Goal: Information Seeking & Learning: Learn about a topic

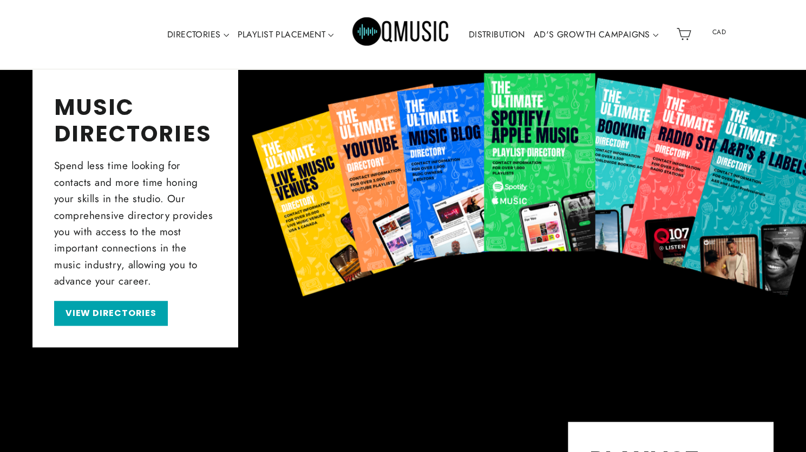
scroll to position [370, 0]
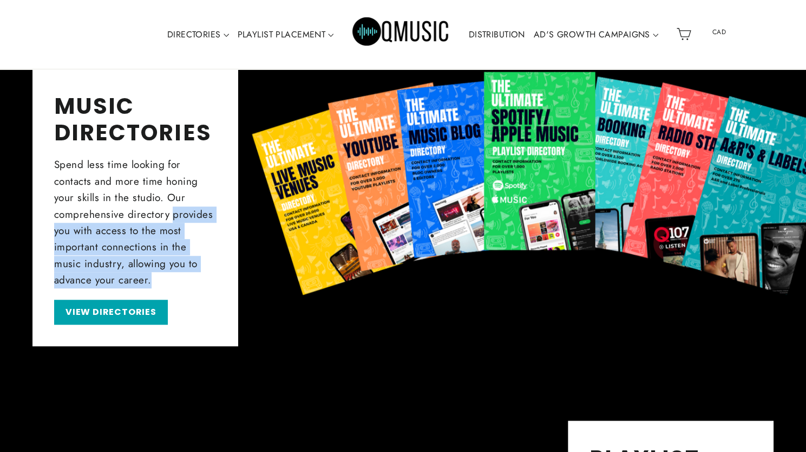
drag, startPoint x: 394, startPoint y: 293, endPoint x: 142, endPoint y: 192, distance: 271.8
click at [142, 192] on div "MUSIC DIRECTORIES Spend less time looking for contacts and more time honing you…" at bounding box center [402, 207] width 741 height 278
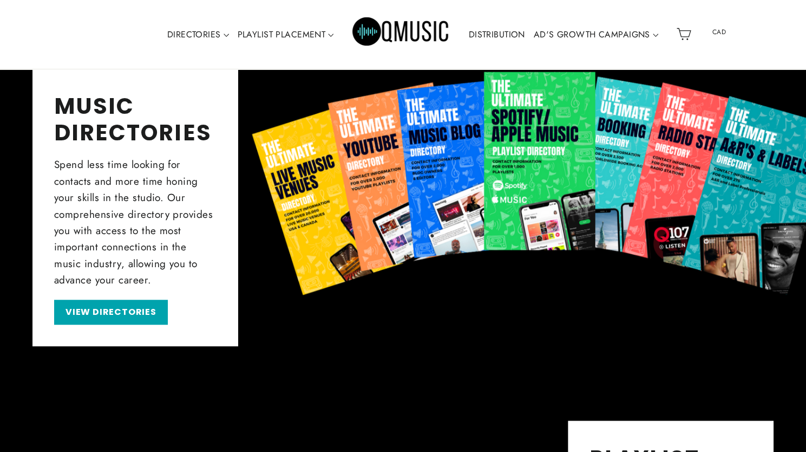
click at [451, 285] on div "MUSIC DIRECTORIES Spend less time looking for contacts and more time honing you…" at bounding box center [402, 207] width 741 height 278
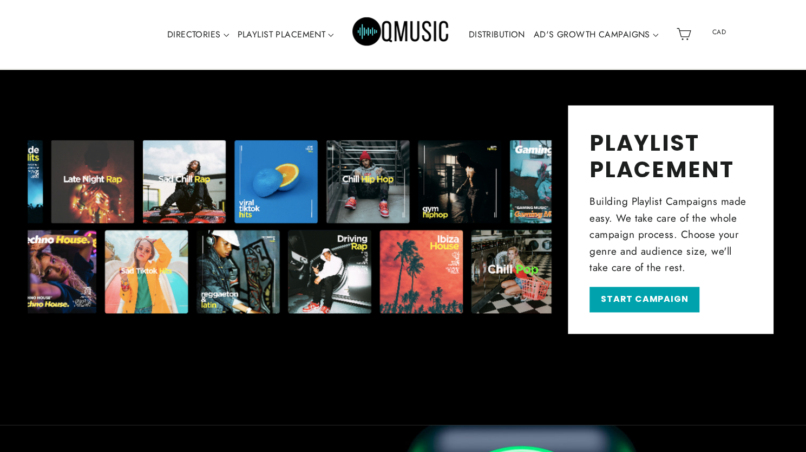
scroll to position [710, 0]
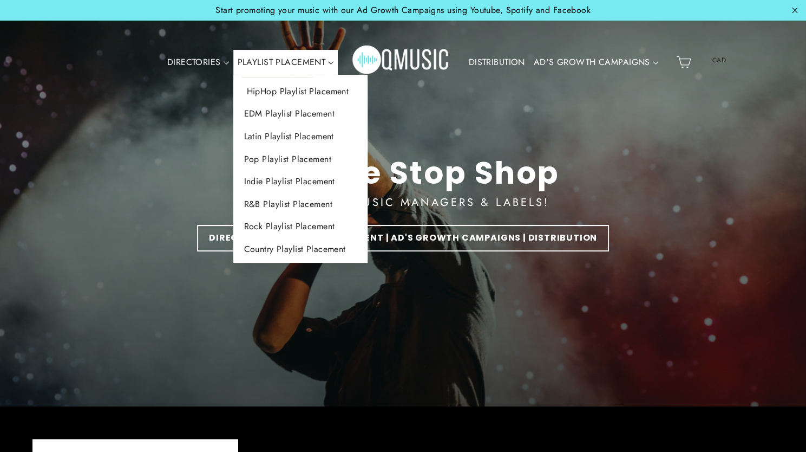
click at [306, 88] on link "HipHop Playlist Placement" at bounding box center [300, 91] width 135 height 23
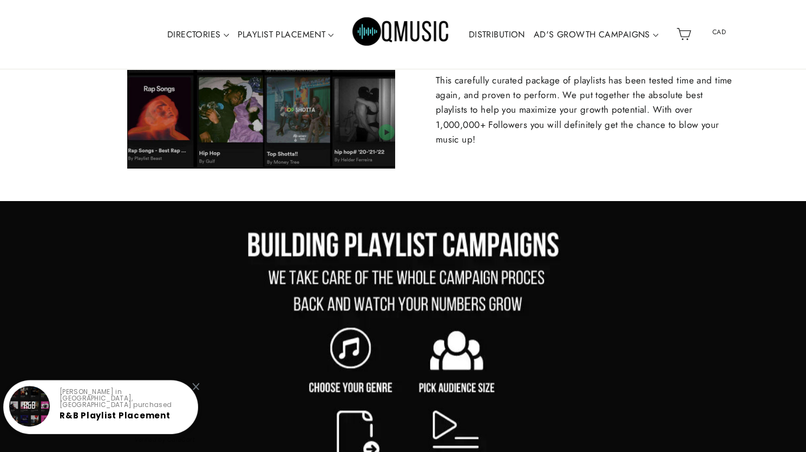
scroll to position [584, 0]
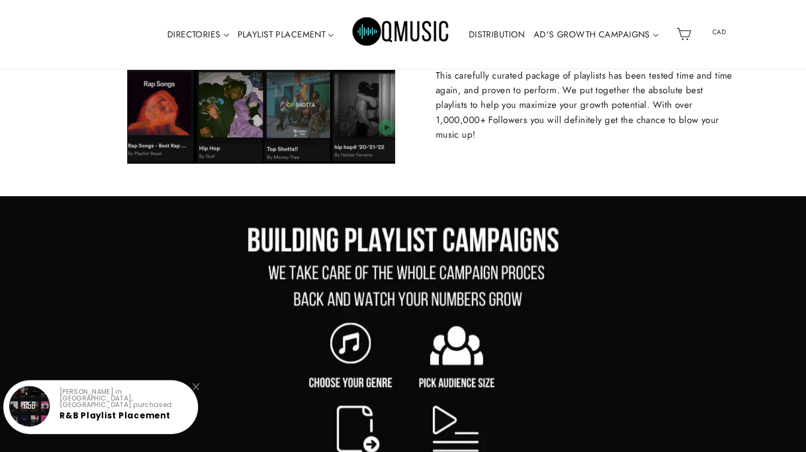
click at [198, 388] on div at bounding box center [195, 385] width 7 height 7
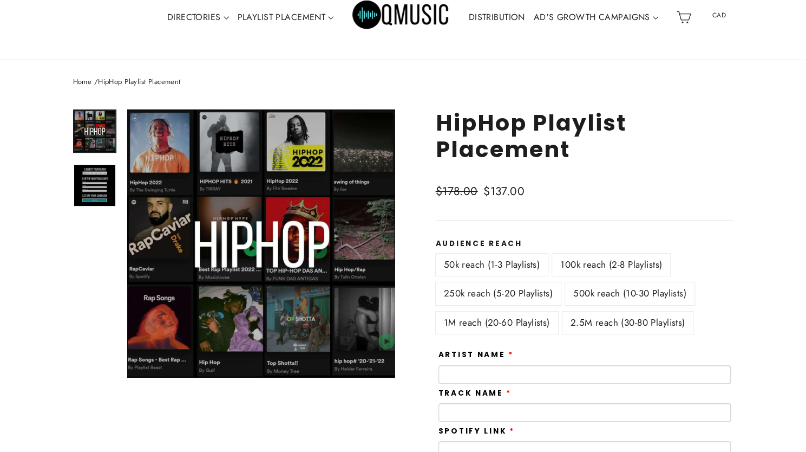
scroll to position [0, 0]
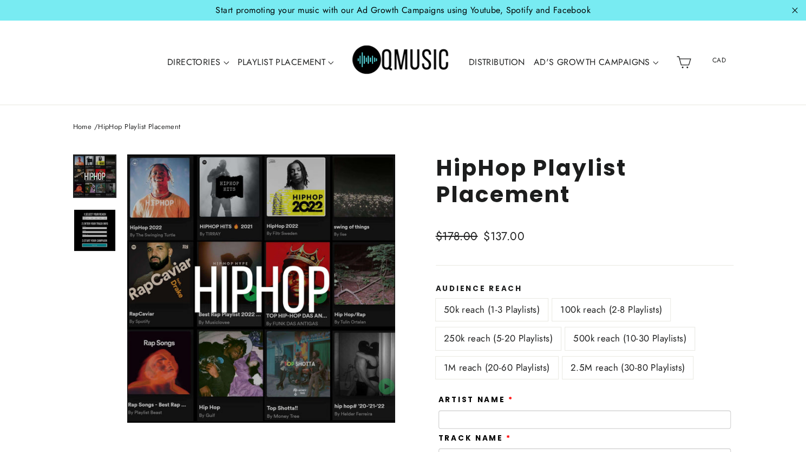
click at [417, 61] on img "Primary" at bounding box center [401, 62] width 97 height 49
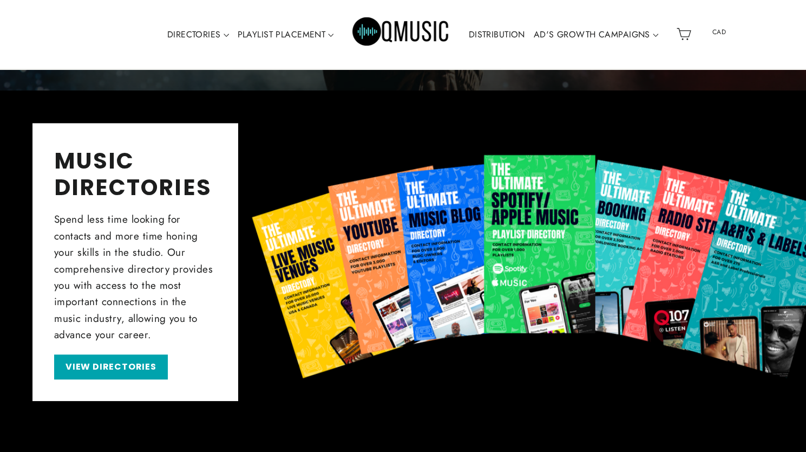
scroll to position [316, 0]
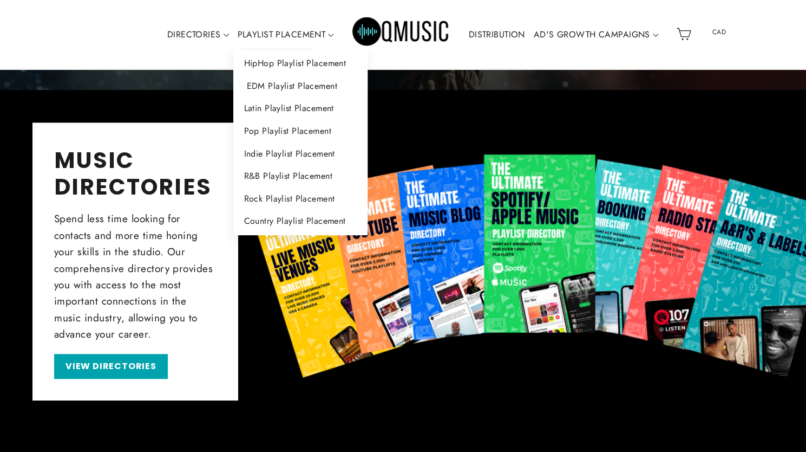
click at [279, 84] on link "EDM Playlist Placement" at bounding box center [300, 86] width 135 height 23
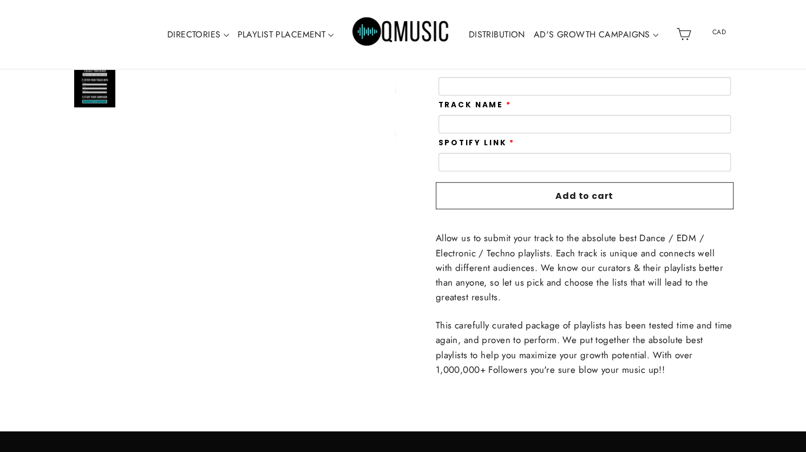
scroll to position [333, 0]
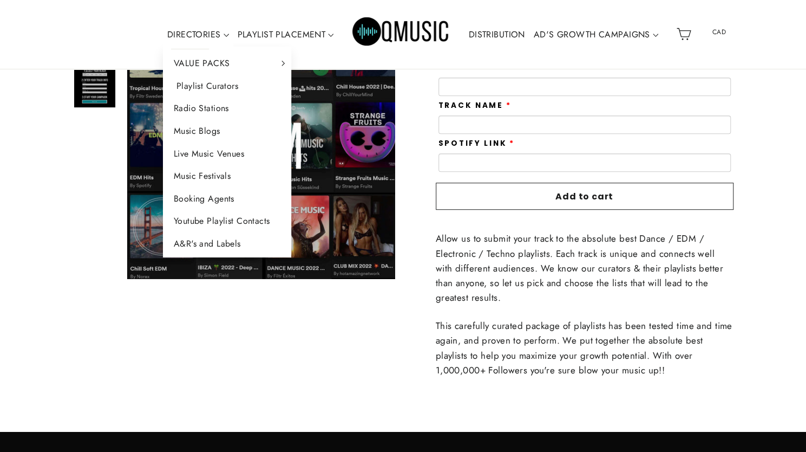
click at [213, 76] on link "Playlist Curators" at bounding box center [227, 86] width 129 height 23
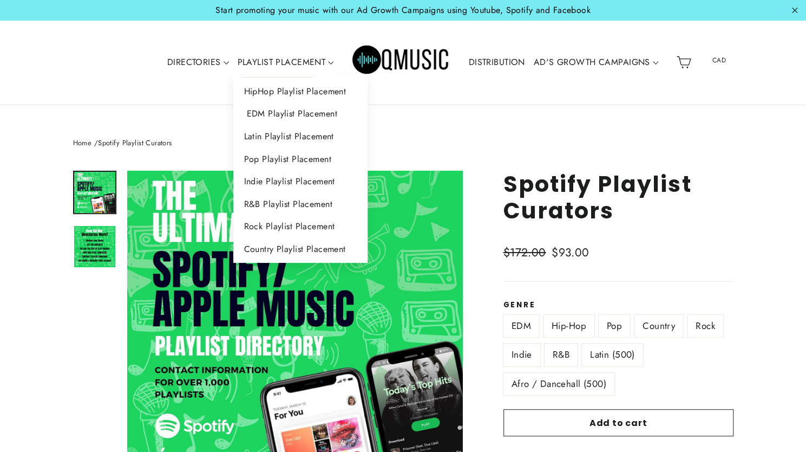
click at [284, 106] on link "EDM Playlist Placement" at bounding box center [300, 113] width 135 height 23
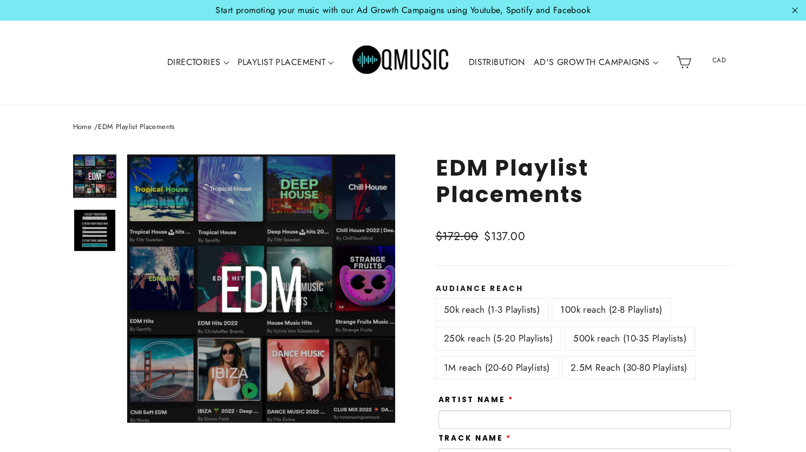
click at [512, 66] on link "DISTRIBUTION" at bounding box center [496, 62] width 65 height 25
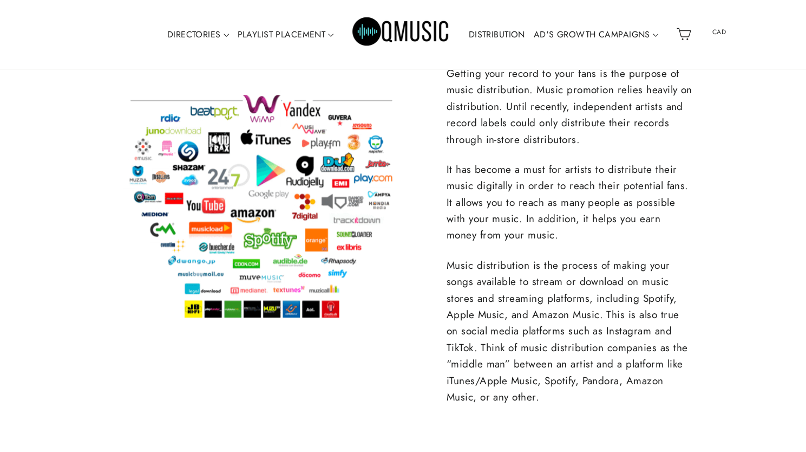
scroll to position [1619, 0]
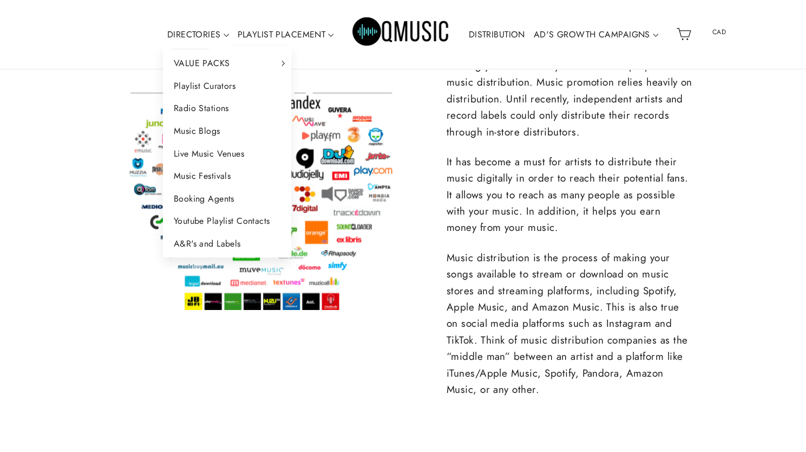
click at [211, 38] on link "DIRECTORIES" at bounding box center [198, 34] width 70 height 25
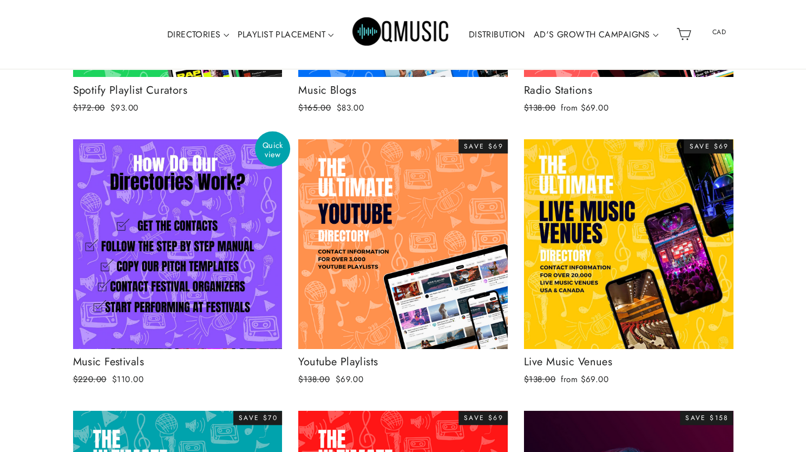
scroll to position [156, 0]
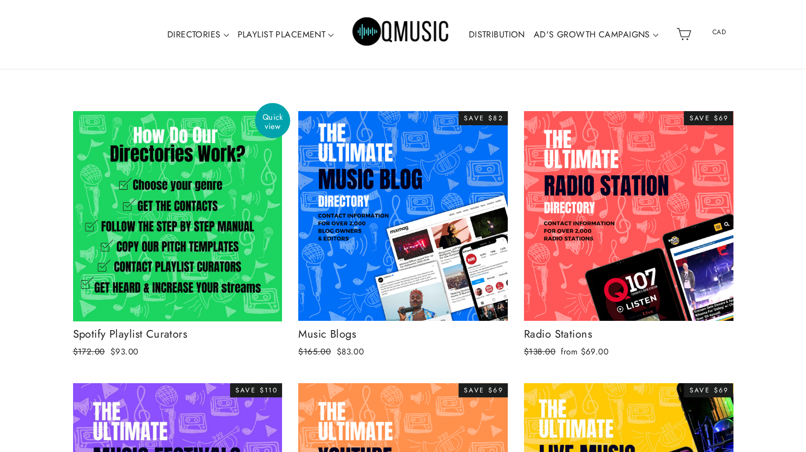
click at [214, 194] on div at bounding box center [178, 215] width 211 height 211
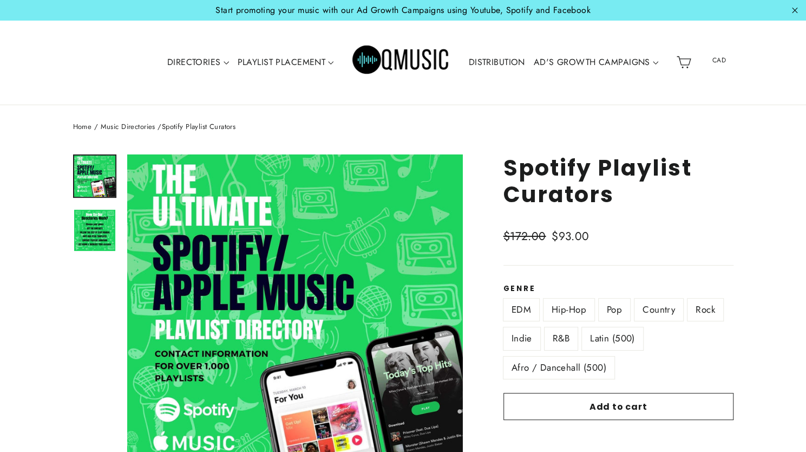
click at [402, 48] on img "Primary" at bounding box center [401, 62] width 97 height 49
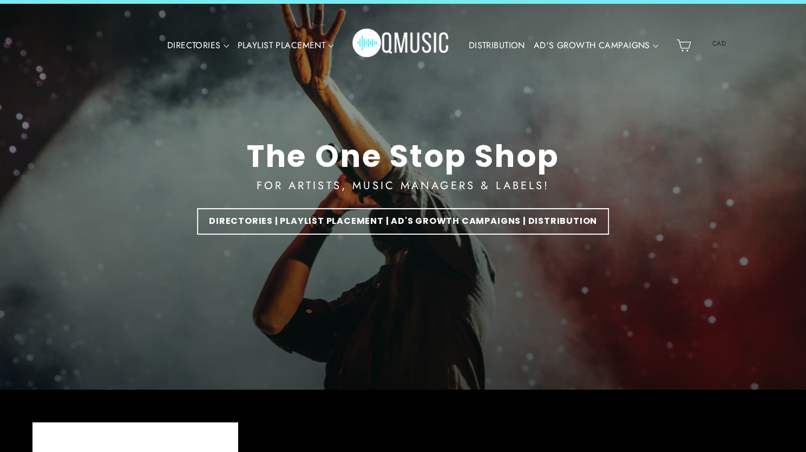
scroll to position [18, 0]
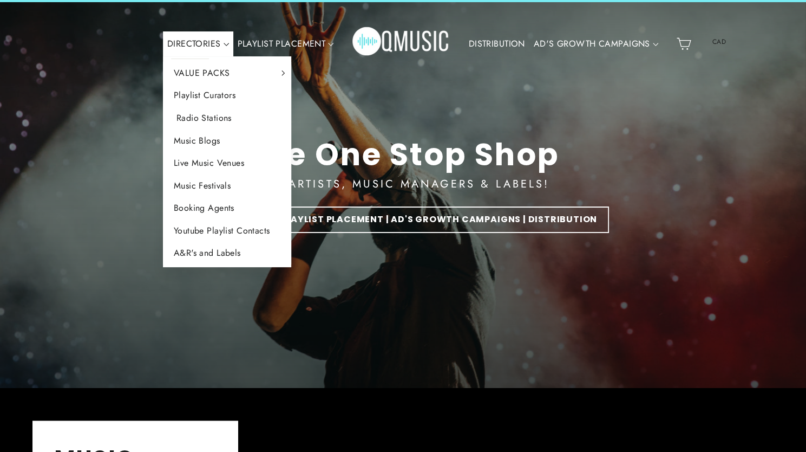
click at [232, 126] on link "Radio Stations" at bounding box center [227, 118] width 129 height 23
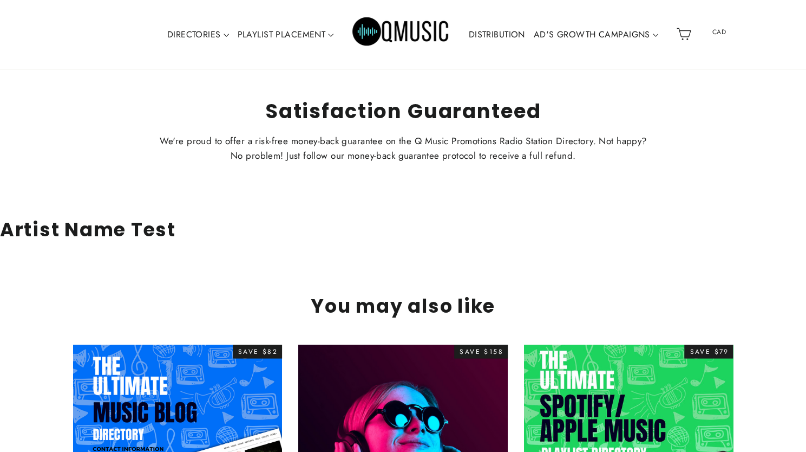
scroll to position [3497, 0]
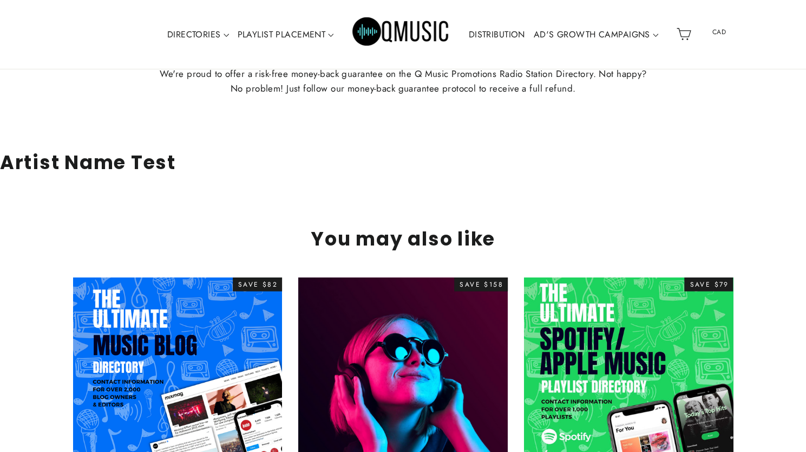
click at [118, 161] on h3 "Artist Name Test" at bounding box center [403, 162] width 806 height 23
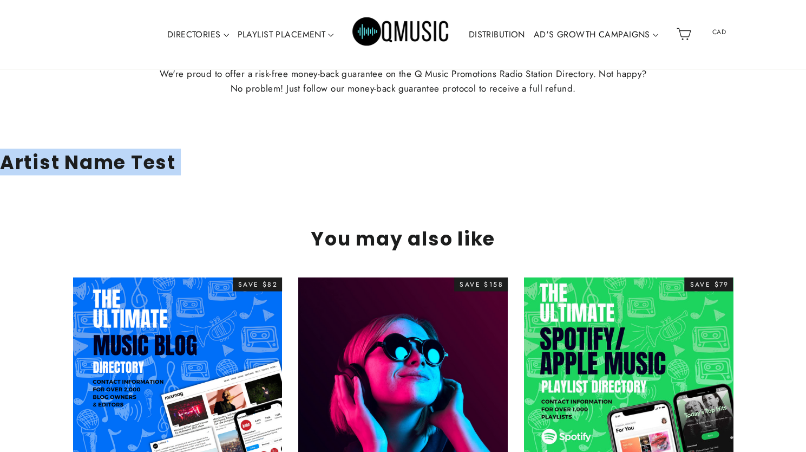
click at [118, 161] on h3 "Artist Name Test" at bounding box center [403, 162] width 806 height 23
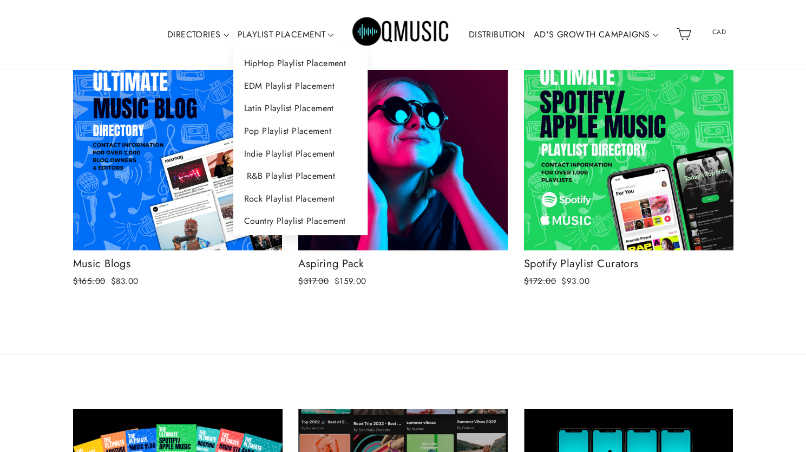
scroll to position [3732, 0]
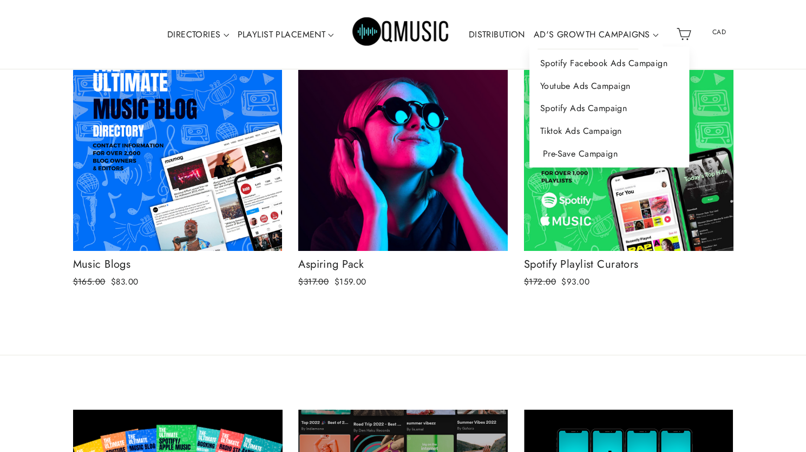
click at [548, 153] on link "Pre-Save Campaign" at bounding box center [610, 153] width 160 height 23
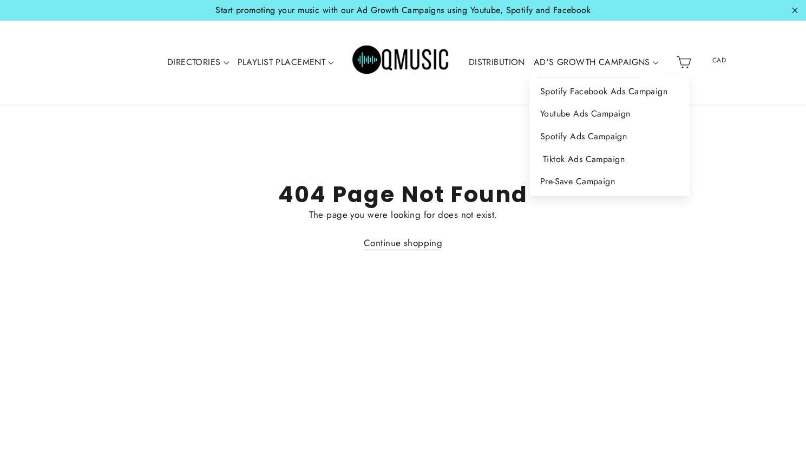
click at [576, 162] on link "Tiktok Ads Campaign" at bounding box center [610, 159] width 160 height 23
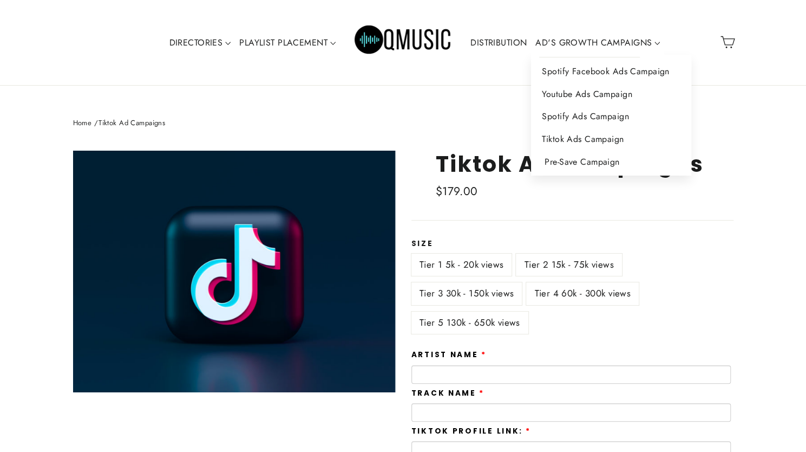
click at [581, 160] on link "Pre-Save Campaign" at bounding box center [611, 162] width 160 height 23
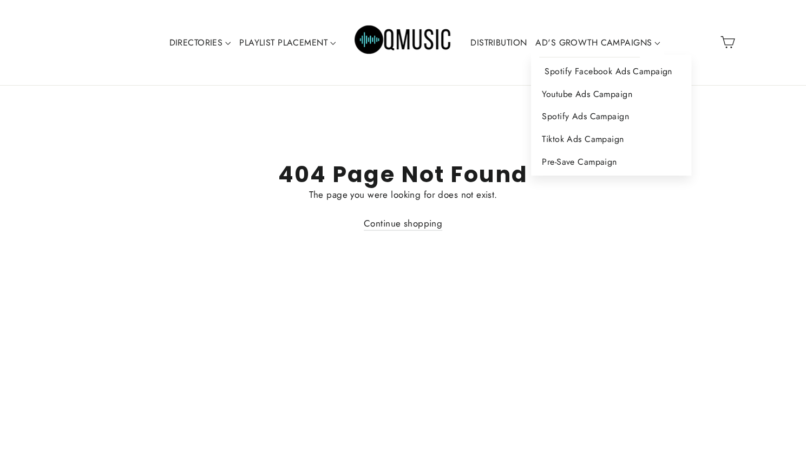
click at [615, 69] on link "Spotify Facebook Ads Campaign" at bounding box center [611, 71] width 160 height 23
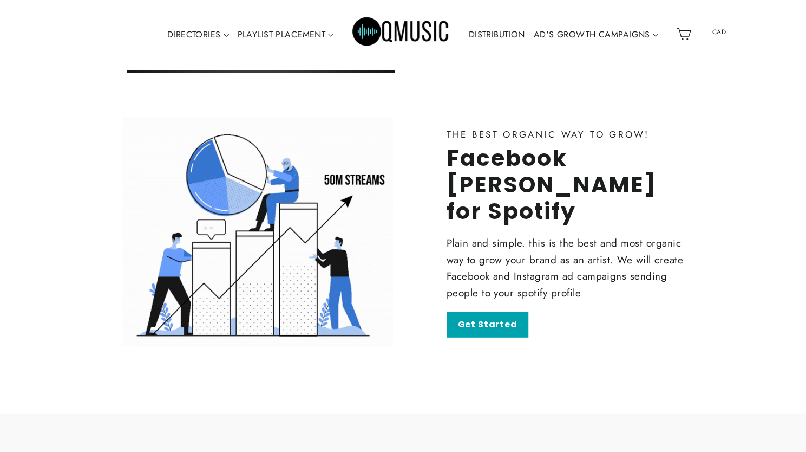
scroll to position [1656, 0]
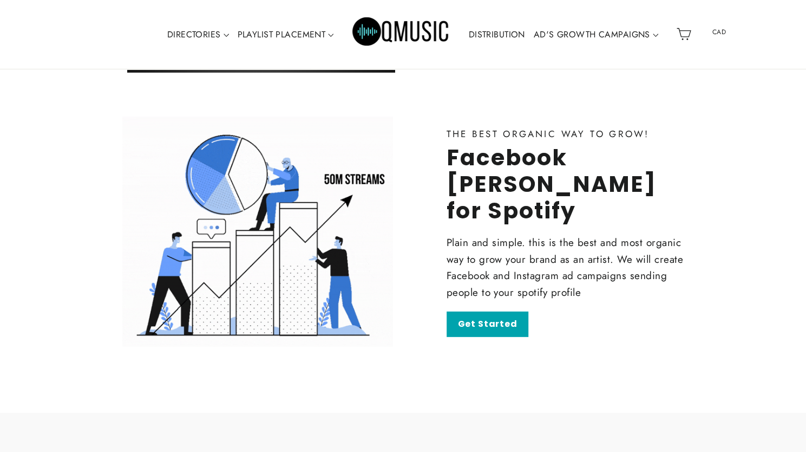
click at [380, 47] on img "Primary" at bounding box center [401, 34] width 97 height 49
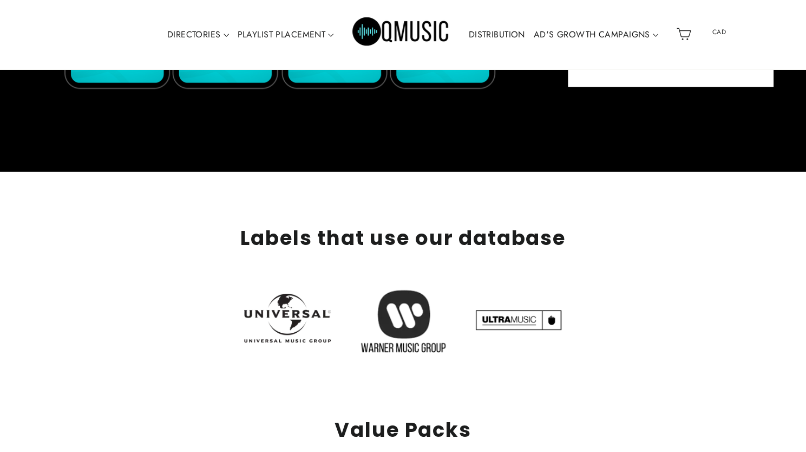
scroll to position [1590, 0]
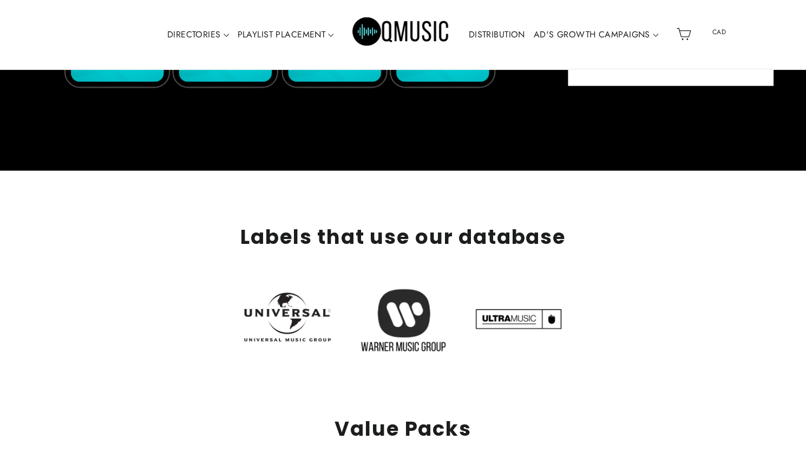
click at [392, 30] on img "Primary" at bounding box center [401, 34] width 97 height 49
